Goal: Find specific page/section: Find specific page/section

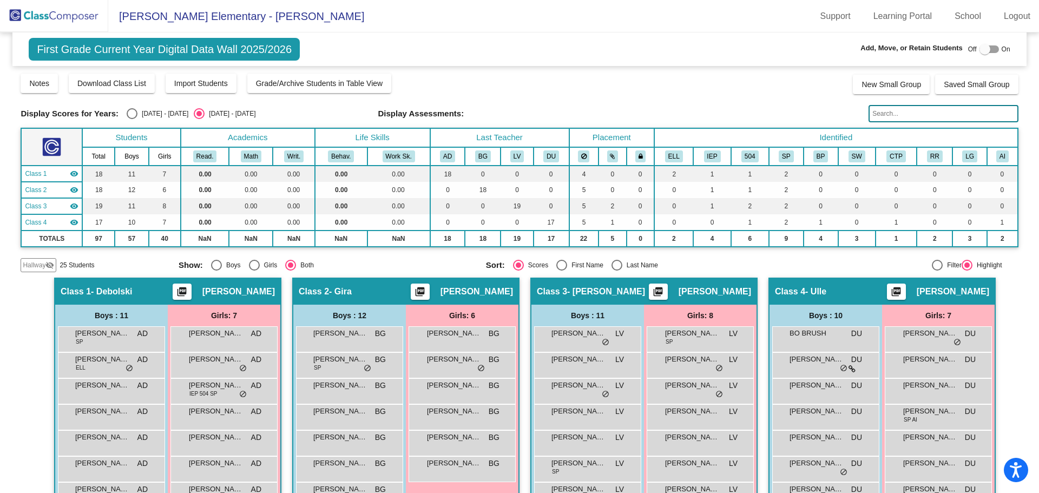
click at [55, 17] on img at bounding box center [54, 16] width 108 height 32
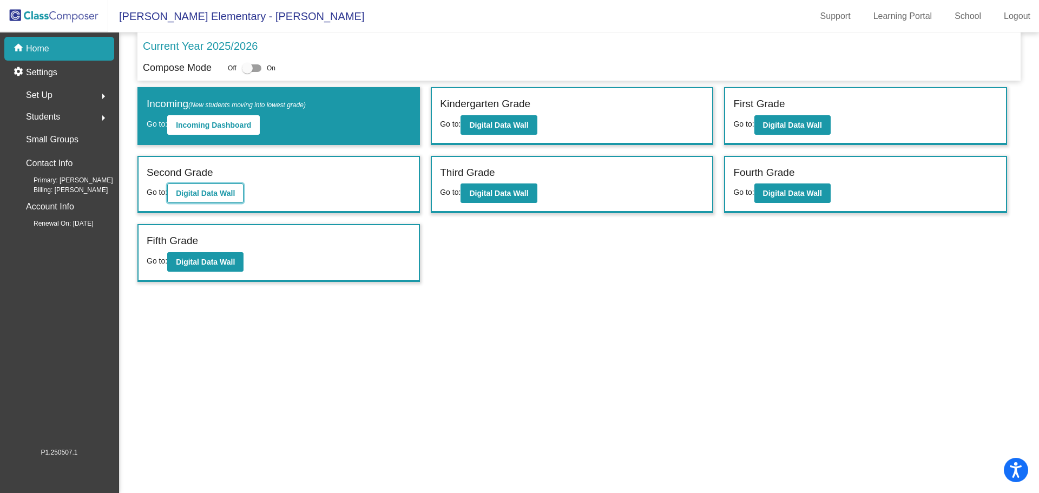
click at [192, 192] on b "Digital Data Wall" at bounding box center [205, 193] width 59 height 9
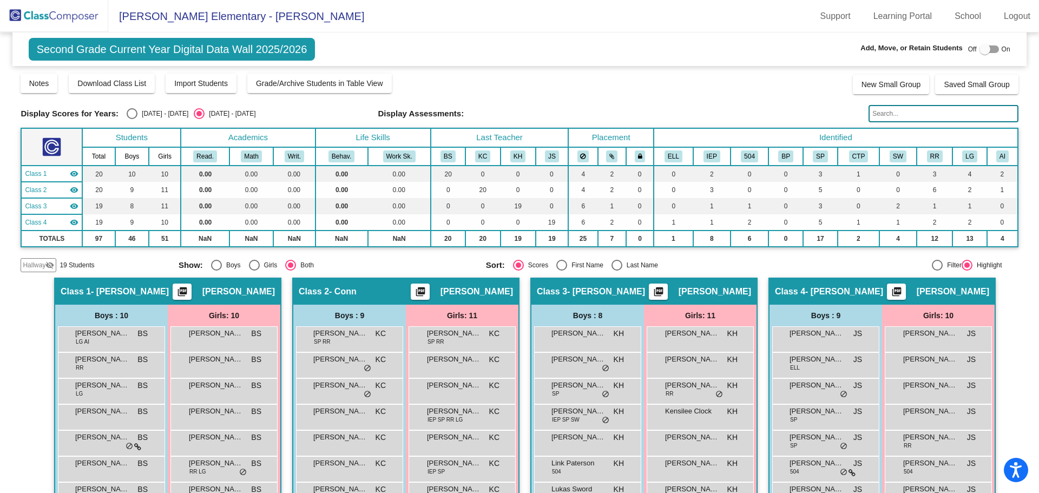
click at [71, 15] on img at bounding box center [54, 16] width 108 height 32
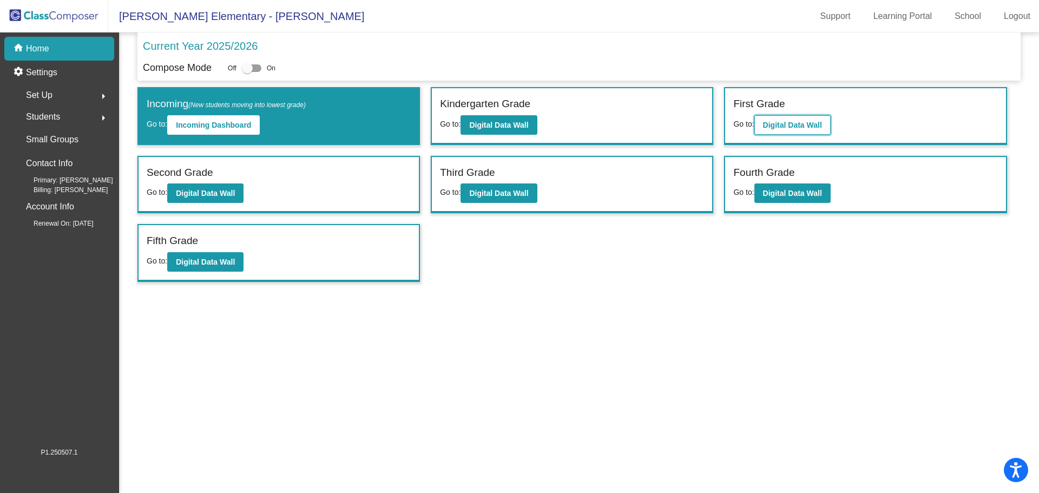
click at [800, 118] on button "Digital Data Wall" at bounding box center [792, 124] width 76 height 19
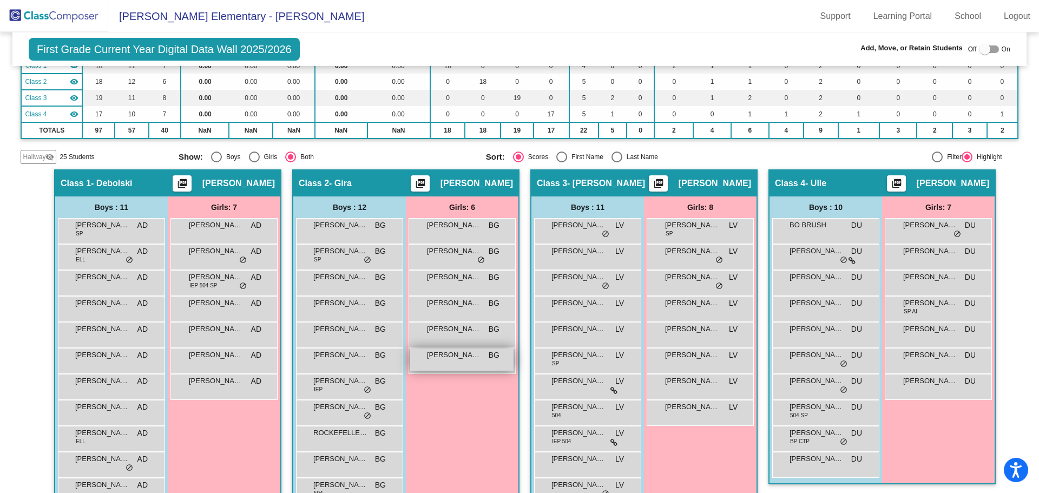
scroll to position [162, 0]
